Goal: Navigation & Orientation: Find specific page/section

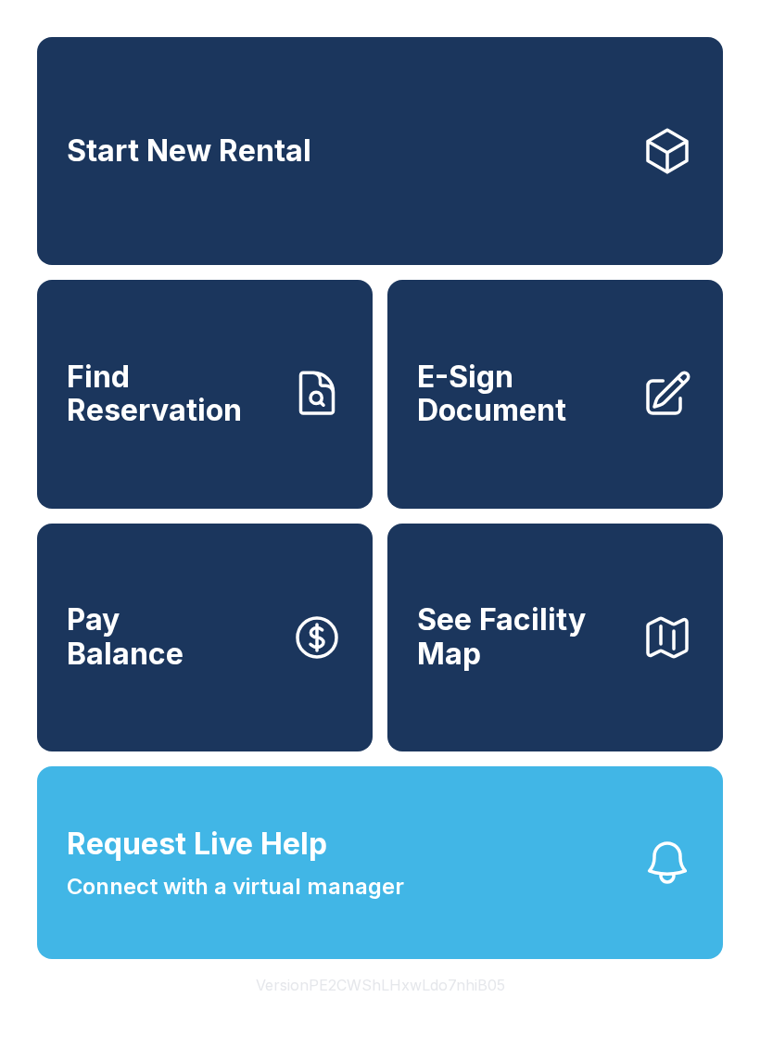
scroll to position [44, 0]
click at [583, 797] on button "Request Live Help Connect with a virtual manager" at bounding box center [380, 862] width 686 height 193
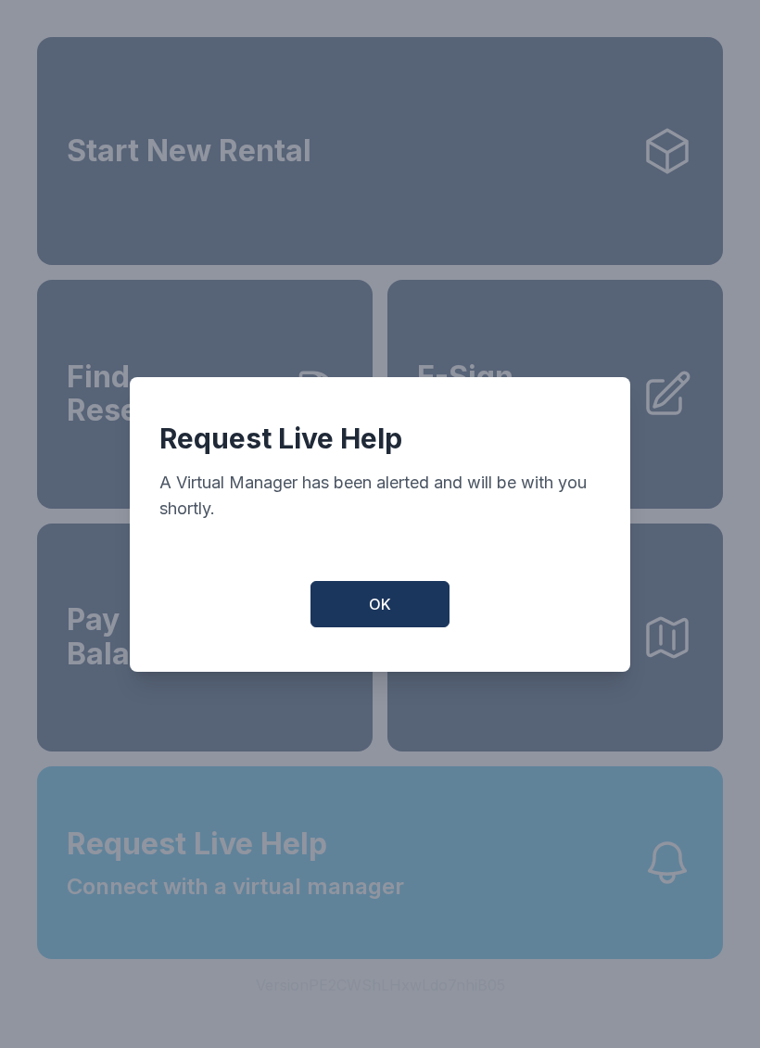
click at [390, 612] on span "OK" at bounding box center [380, 604] width 22 height 22
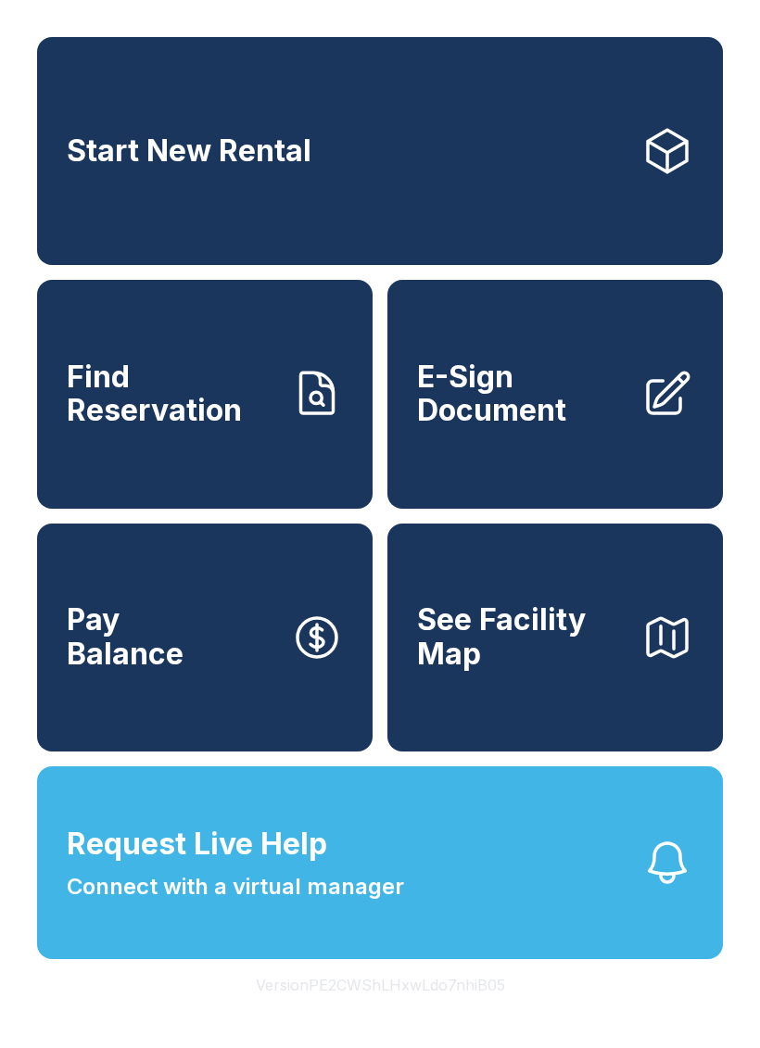
click at [242, 604] on link "Pay Balance" at bounding box center [205, 638] width 336 height 228
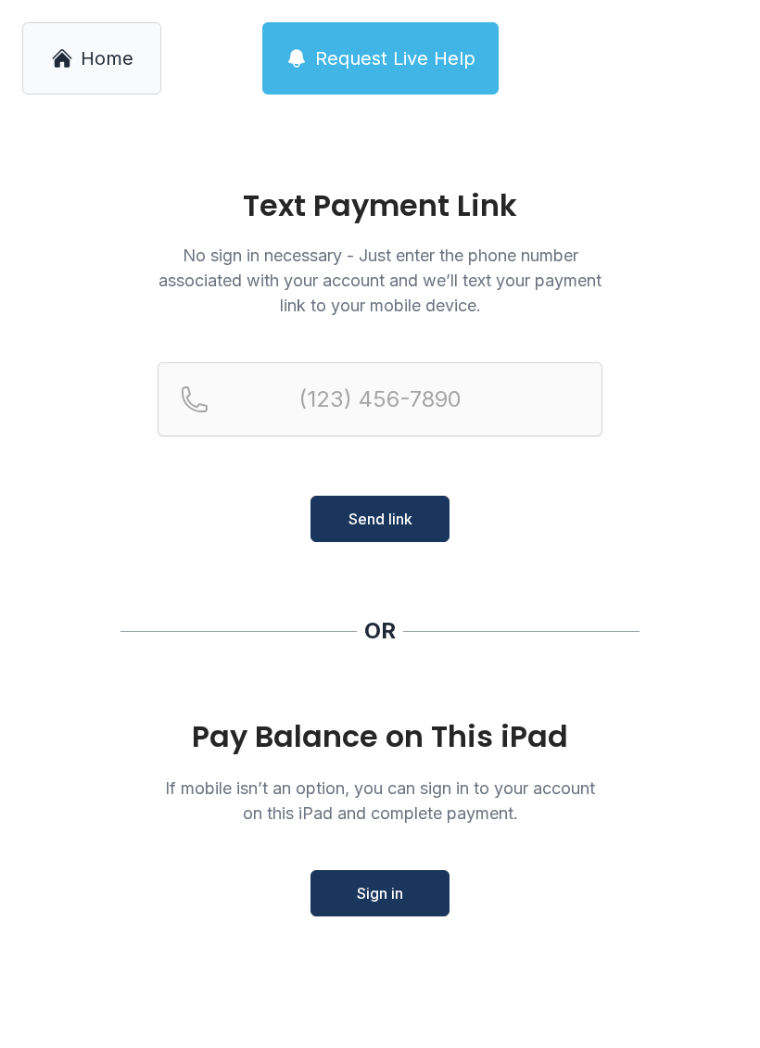
click at [105, 66] on span "Home" at bounding box center [107, 58] width 53 height 26
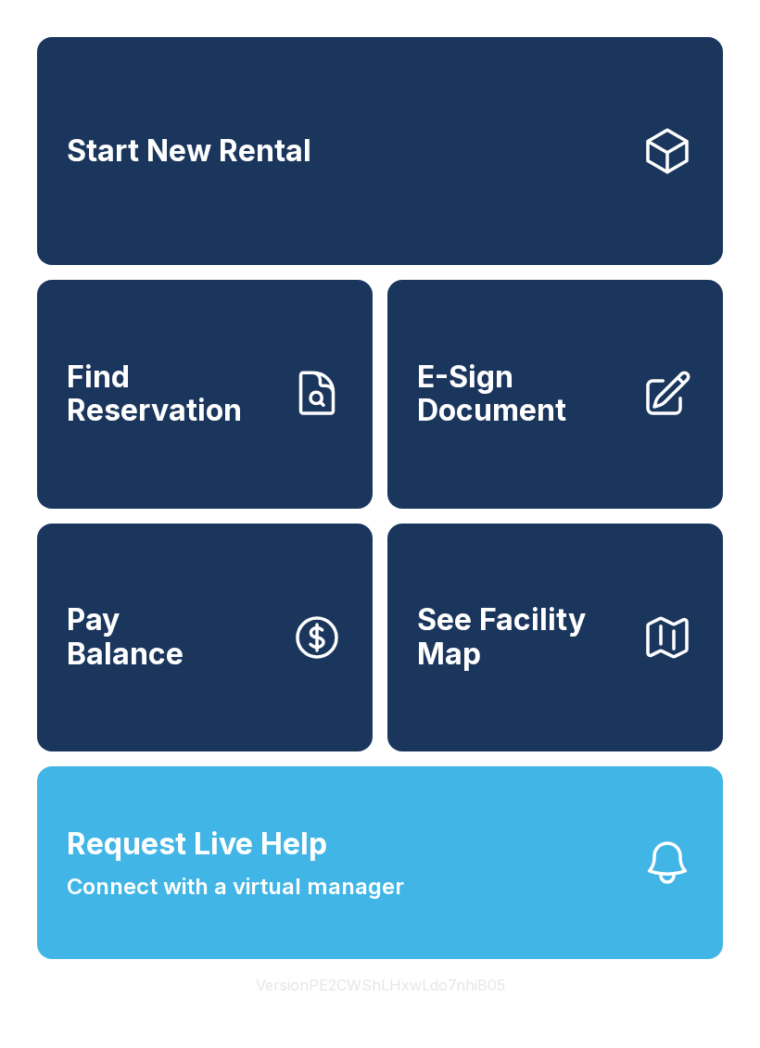
click at [385, 896] on span "Request Live Help Connect with a virtual manager" at bounding box center [235, 863] width 337 height 82
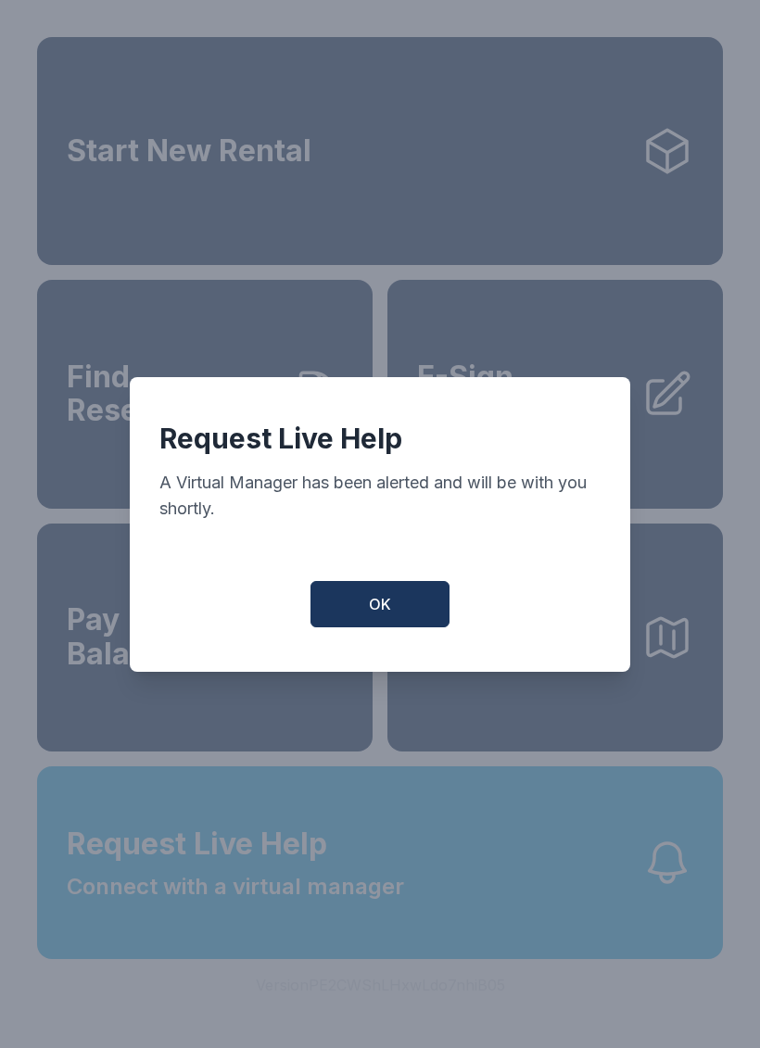
click at [394, 611] on button "OK" at bounding box center [379, 604] width 139 height 46
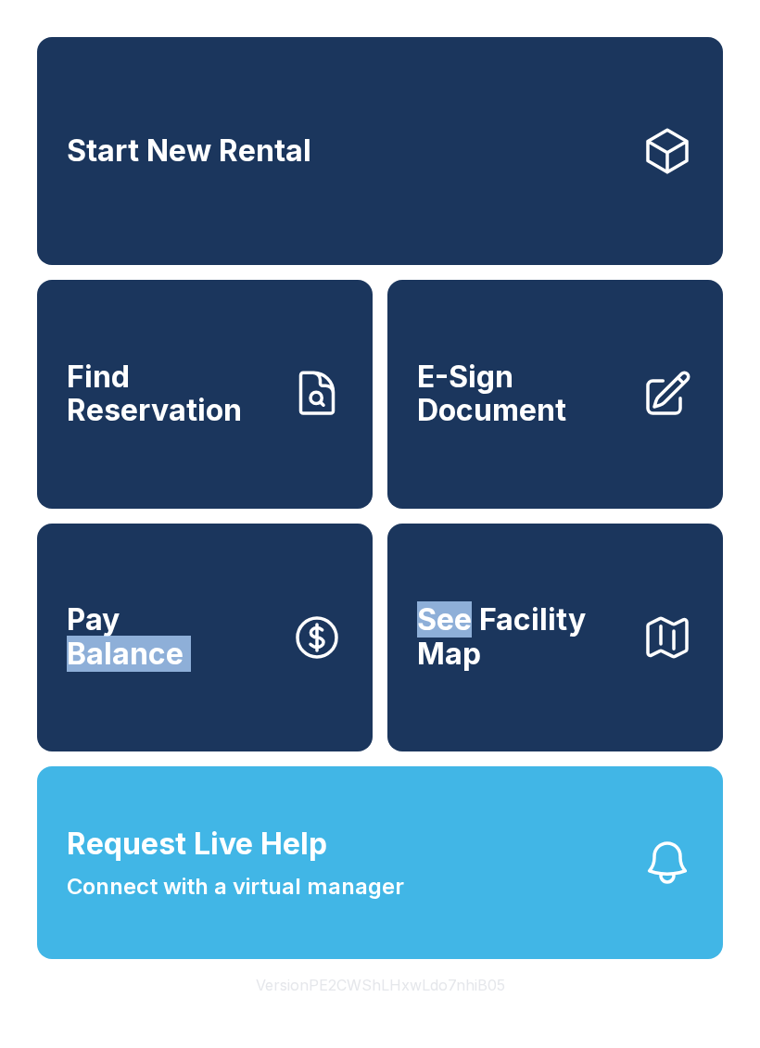
click at [428, 959] on button "Request Live Help Connect with a virtual manager" at bounding box center [380, 862] width 686 height 193
click at [426, 864] on button "Request Live Help Connect with a virtual manager" at bounding box center [380, 862] width 686 height 193
click at [377, 892] on span "Request Live Help Connect with a virtual manager" at bounding box center [235, 863] width 337 height 82
click at [383, 885] on span "Request Live Help Connect with a virtual manager" at bounding box center [235, 863] width 337 height 82
click at [407, 613] on button "See Facility Map" at bounding box center [555, 638] width 336 height 228
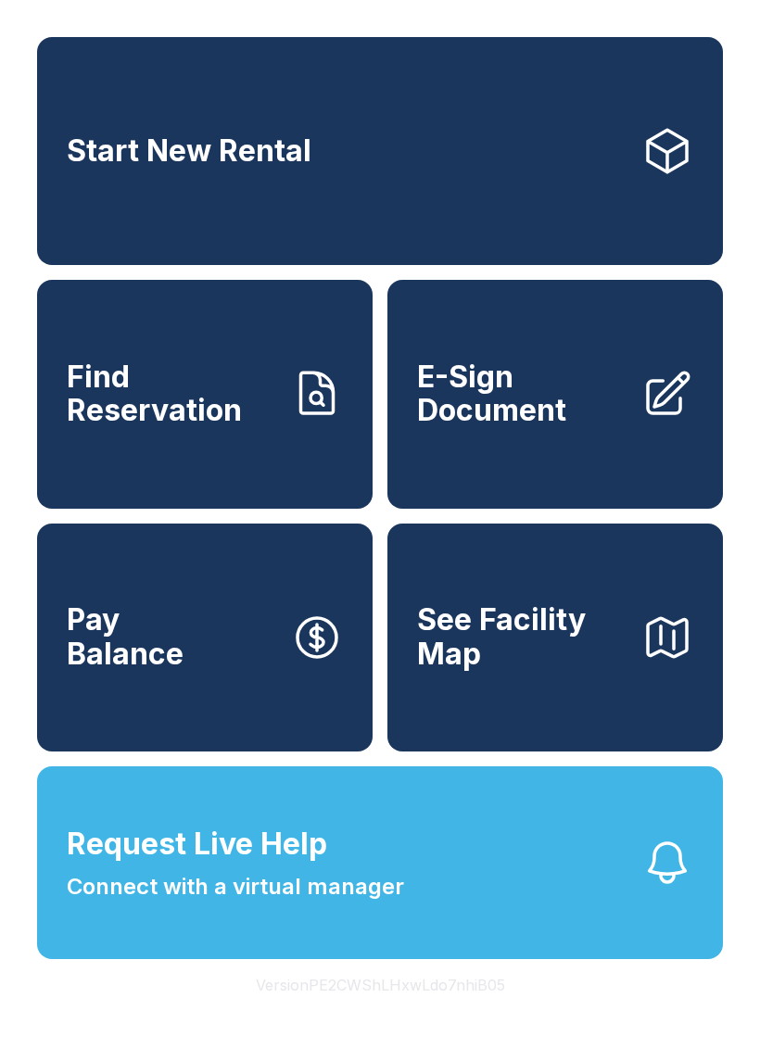
click at [400, 904] on span "Connect with a virtual manager" at bounding box center [235, 886] width 337 height 33
